Goal: Transaction & Acquisition: Register for event/course

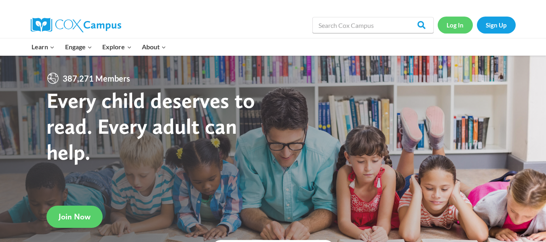
click at [458, 26] on link "Log In" at bounding box center [454, 25] width 35 height 17
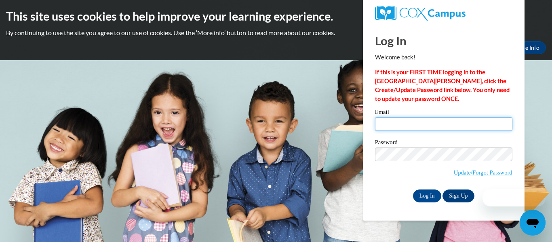
click at [391, 124] on input "Email" at bounding box center [443, 124] width 137 height 14
click at [403, 125] on input "rileyk@Ww-csd.org" at bounding box center [443, 124] width 137 height 14
type input "[EMAIL_ADDRESS][DOMAIN_NAME]"
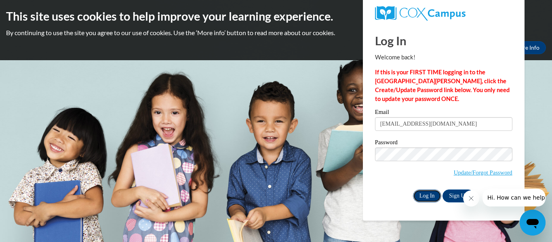
click at [428, 193] on input "Log In" at bounding box center [427, 195] width 28 height 13
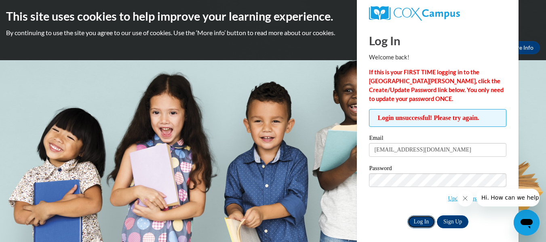
click at [420, 223] on input "Log In" at bounding box center [421, 221] width 28 height 13
click at [420, 218] on input "Log In" at bounding box center [421, 221] width 28 height 13
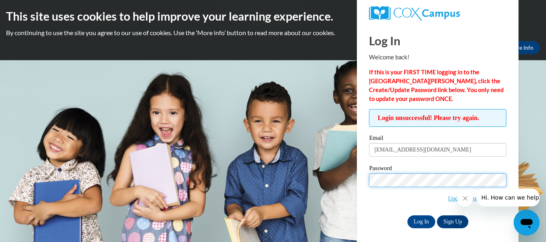
click at [407, 215] on input "Log In" at bounding box center [421, 221] width 28 height 13
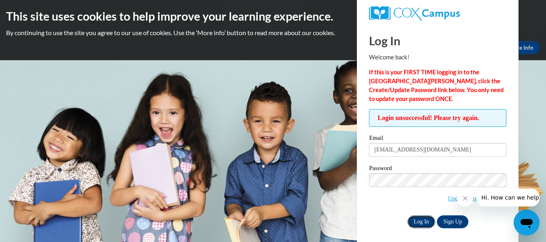
click at [419, 220] on input "Log In" at bounding box center [421, 221] width 28 height 13
click at [420, 222] on input "Log In" at bounding box center [421, 221] width 28 height 13
click at [416, 219] on input "Log In" at bounding box center [421, 221] width 28 height 13
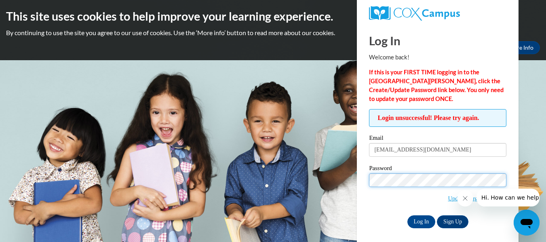
click at [407, 215] on input "Log In" at bounding box center [421, 221] width 28 height 13
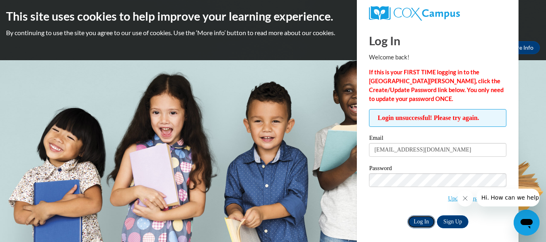
click at [416, 220] on input "Log In" at bounding box center [421, 221] width 28 height 13
click at [447, 197] on link "Update/Forgot Password" at bounding box center [476, 198] width 59 height 6
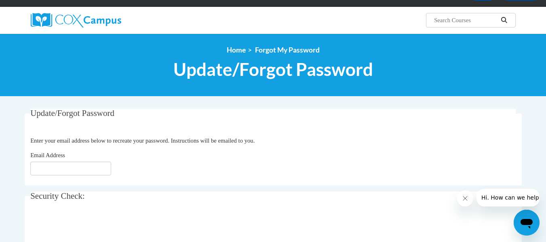
scroll to position [81, 0]
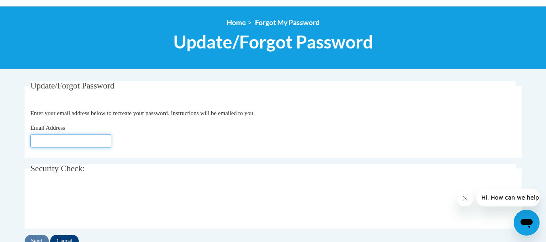
click at [61, 140] on input "Email Address" at bounding box center [70, 141] width 81 height 14
type input "[EMAIL_ADDRESS][DOMAIN_NAME]"
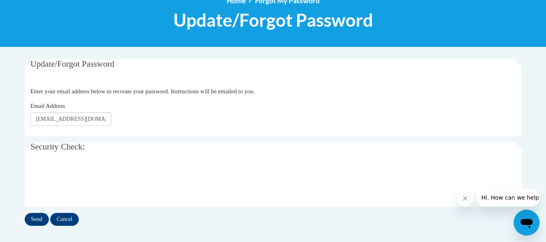
scroll to position [121, 0]
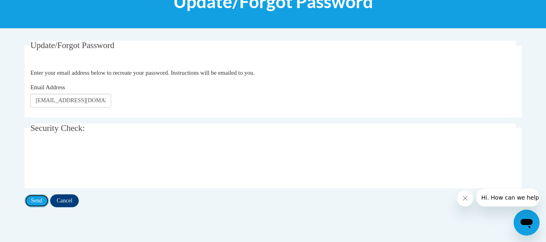
drag, startPoint x: 34, startPoint y: 198, endPoint x: 45, endPoint y: 192, distance: 12.7
click at [34, 198] on input "Send" at bounding box center [37, 200] width 24 height 13
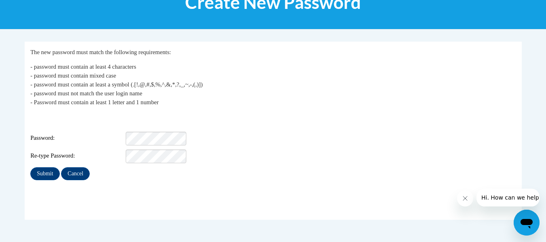
scroll to position [121, 0]
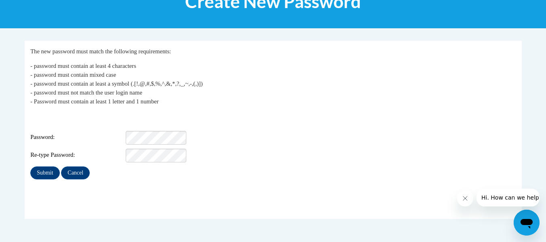
click at [75, 133] on span "Password:" at bounding box center [77, 137] width 94 height 9
click at [41, 167] on input "Submit" at bounding box center [44, 172] width 29 height 13
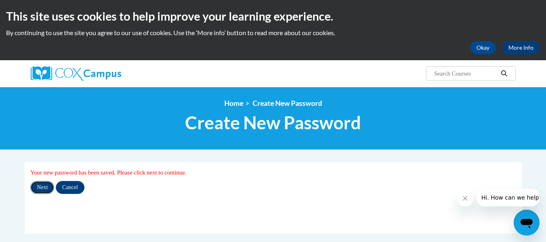
click at [44, 188] on input "Next" at bounding box center [42, 187] width 24 height 13
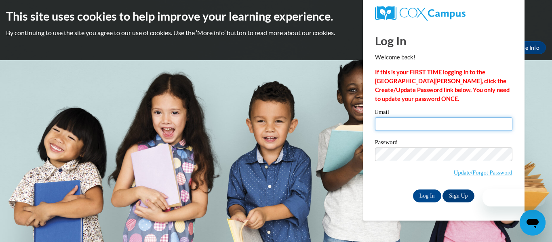
click at [388, 122] on input "Email" at bounding box center [443, 124] width 137 height 14
click at [388, 122] on input "r" at bounding box center [443, 124] width 137 height 14
type input "rileyk@w-csd.org"
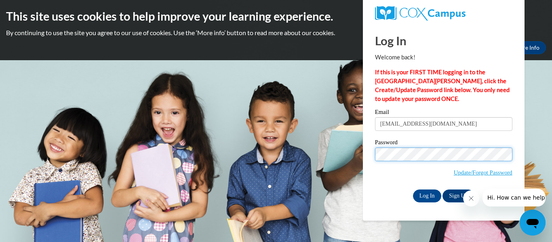
click at [413, 189] on input "Log In" at bounding box center [427, 195] width 28 height 13
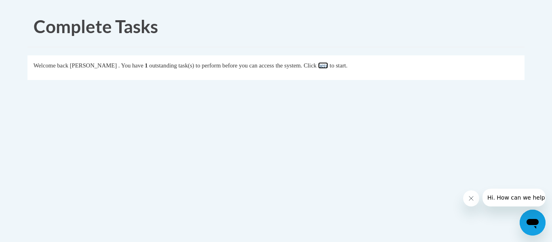
click at [328, 66] on link "here" at bounding box center [323, 65] width 10 height 6
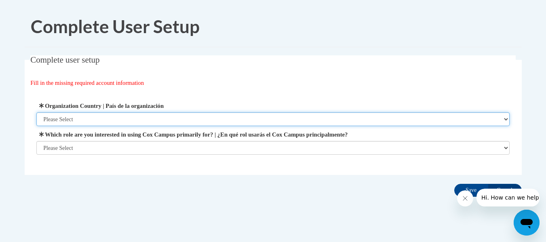
click at [504, 119] on select "Please Select United States | Estados Unidos Outside of the United States | Fue…" at bounding box center [272, 119] width 473 height 14
select select "ad49bcad-a171-4b2e-b99c-48b446064914"
click at [36, 112] on select "Please Select United States | Estados Unidos Outside of the United States | Fue…" at bounding box center [272, 119] width 473 height 14
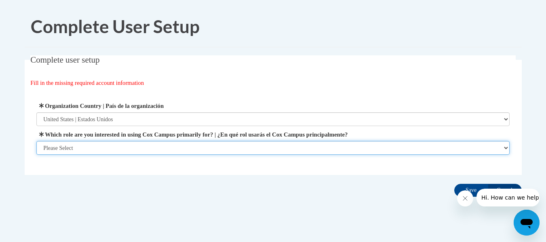
click at [505, 147] on select "Please Select College/University | Colegio/Universidad Community/Nonprofit Part…" at bounding box center [272, 148] width 473 height 14
select select "fbf2d438-af2f-41f8-98f1-81c410e29de3"
click at [36, 155] on select "Please Select College/University | Colegio/Universidad Community/Nonprofit Part…" at bounding box center [272, 148] width 473 height 14
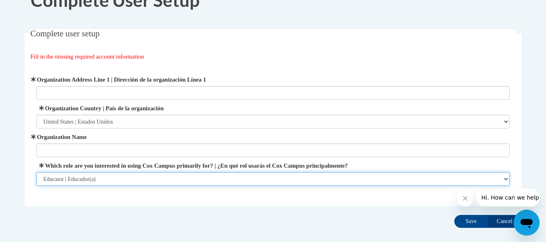
scroll to position [40, 0]
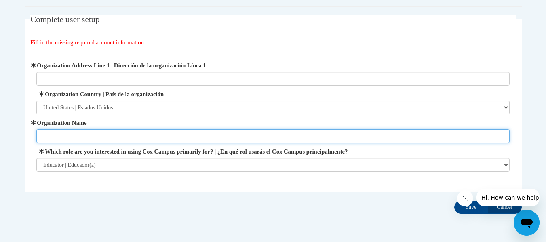
click at [66, 133] on input "Organization Name" at bounding box center [272, 136] width 473 height 14
type input "Winneconne Community School"
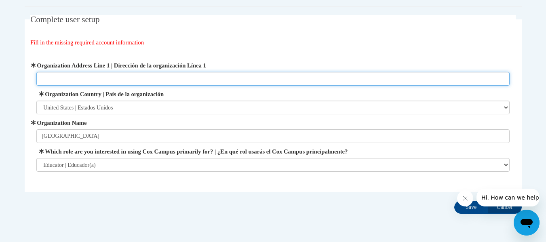
click at [76, 78] on input "Organization Address Line 1 | Dirección de la organización Línea 1" at bounding box center [272, 79] width 473 height 14
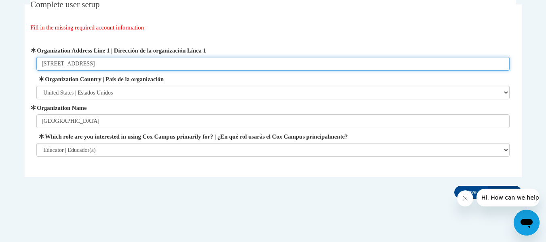
scroll to position [69, 0]
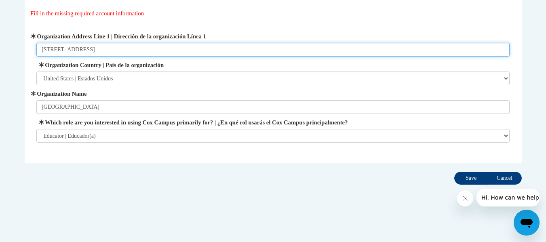
type input "233 S 3rd Ave"
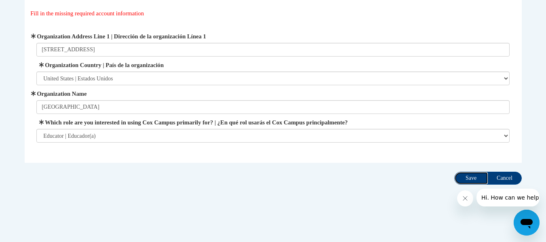
click at [475, 175] on input "Save" at bounding box center [471, 178] width 34 height 13
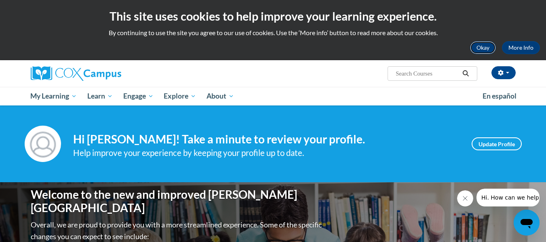
click at [479, 43] on button "Okay" at bounding box center [483, 47] width 26 height 13
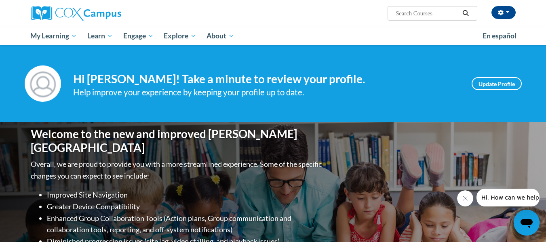
click at [464, 195] on icon "Close message from company" at bounding box center [464, 198] width 6 height 6
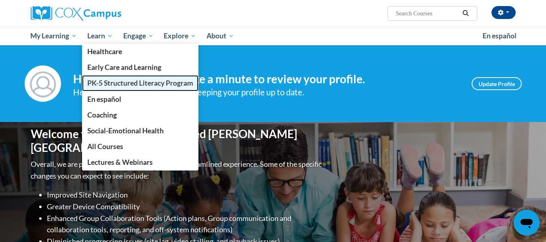
click at [114, 83] on span "PK-5 Structured Literacy Program" at bounding box center [140, 83] width 106 height 8
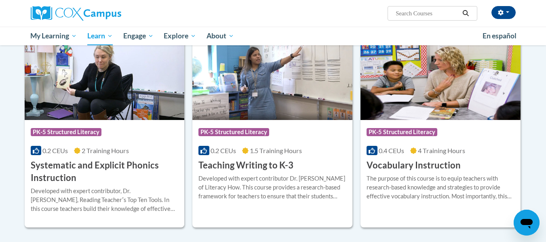
scroll to position [888, 0]
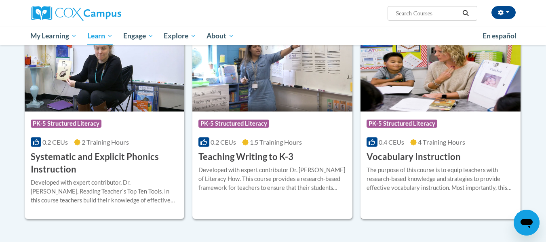
click at [412, 150] on div "Course Category: PK-5 Structured Literacy 0.4 CEUs 4 Training Hours COURSE Voca…" at bounding box center [440, 137] width 160 height 52
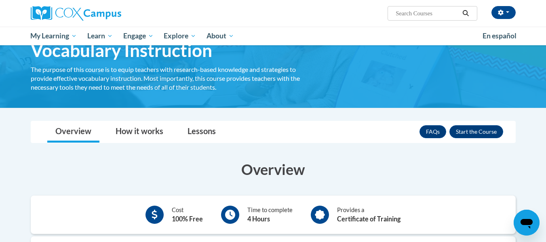
scroll to position [40, 0]
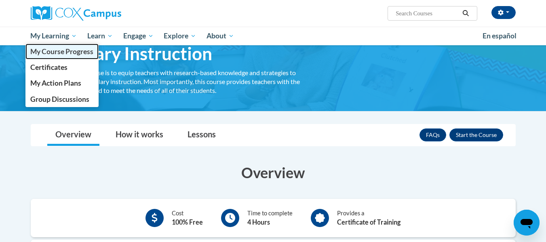
click at [71, 50] on span "My Course Progress" at bounding box center [61, 51] width 63 height 8
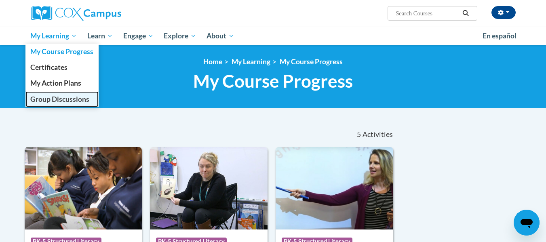
click at [71, 95] on span "Group Discussions" at bounding box center [59, 99] width 59 height 8
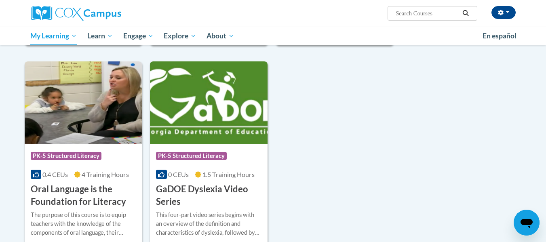
scroll to position [323, 0]
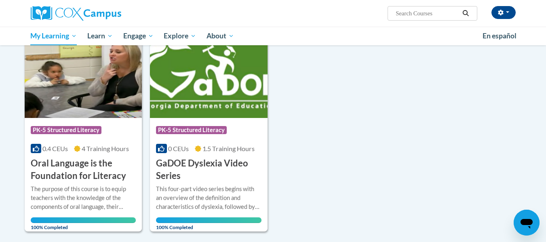
click at [395, 16] on input "Search..." at bounding box center [427, 13] width 65 height 10
type input "vocabulary"
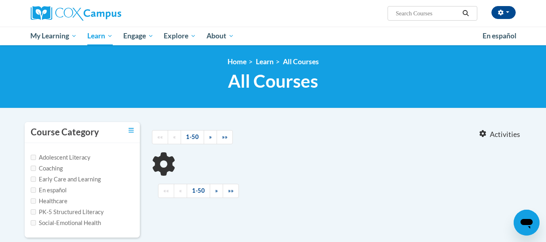
type input "vocabulary"
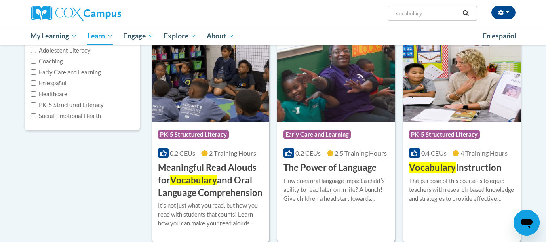
scroll to position [121, 0]
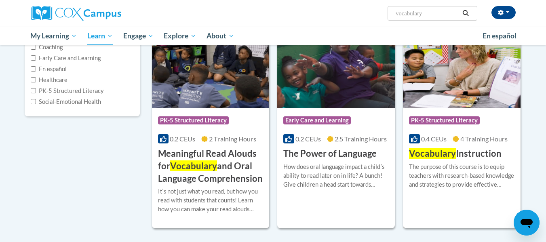
click at [439, 85] on img at bounding box center [462, 67] width 118 height 82
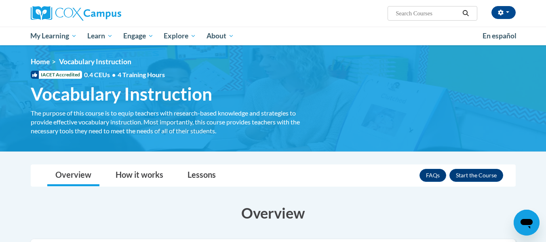
scroll to position [40, 0]
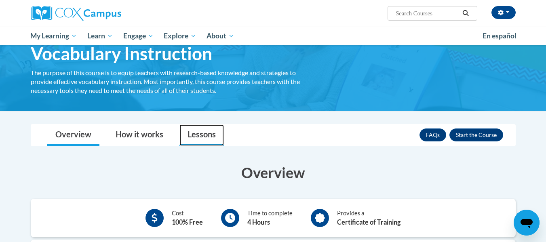
click at [198, 130] on link "Lessons" at bounding box center [201, 134] width 44 height 21
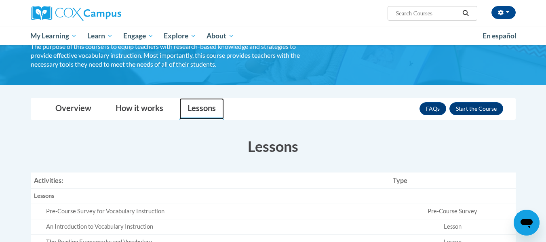
scroll to position [81, 0]
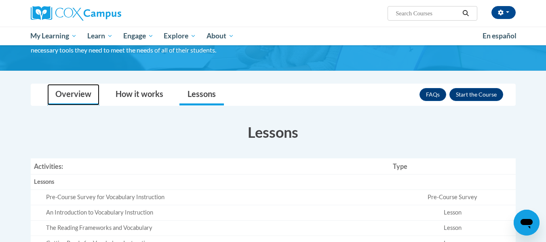
click at [78, 97] on link "Overview" at bounding box center [73, 94] width 52 height 21
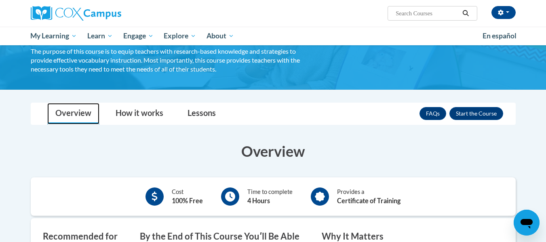
scroll to position [40, 0]
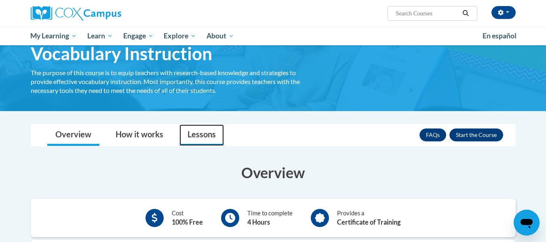
click at [195, 134] on link "Lessons" at bounding box center [201, 134] width 44 height 21
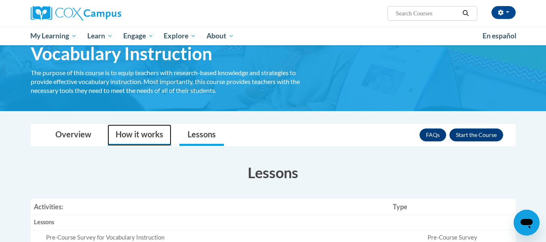
click at [158, 130] on link "How it works" at bounding box center [139, 134] width 64 height 21
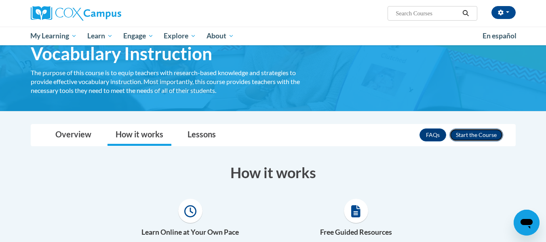
click at [463, 137] on button "Enroll" at bounding box center [476, 134] width 54 height 13
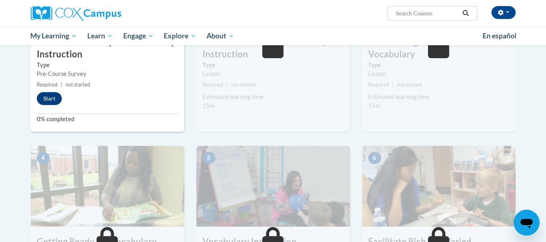
scroll to position [113, 0]
